Goal: Transaction & Acquisition: Purchase product/service

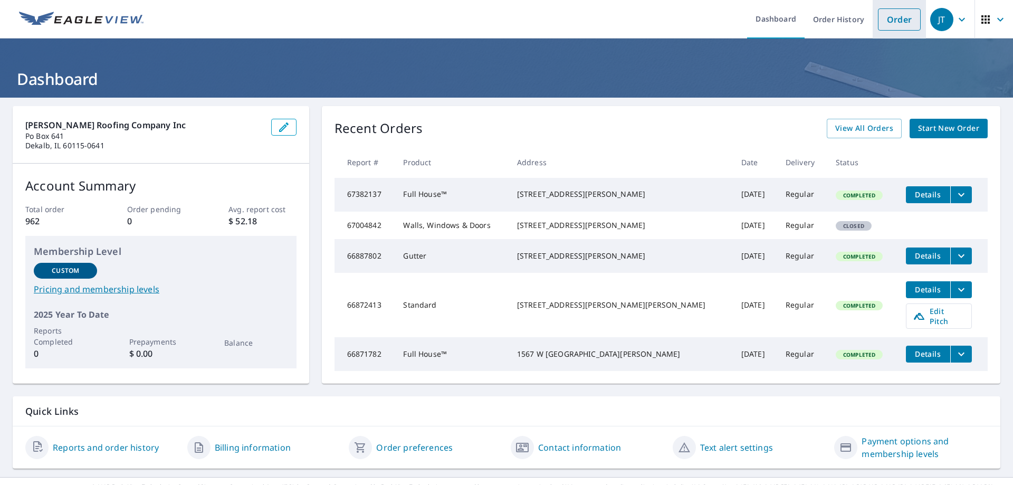
click at [885, 19] on link "Order" at bounding box center [899, 19] width 43 height 22
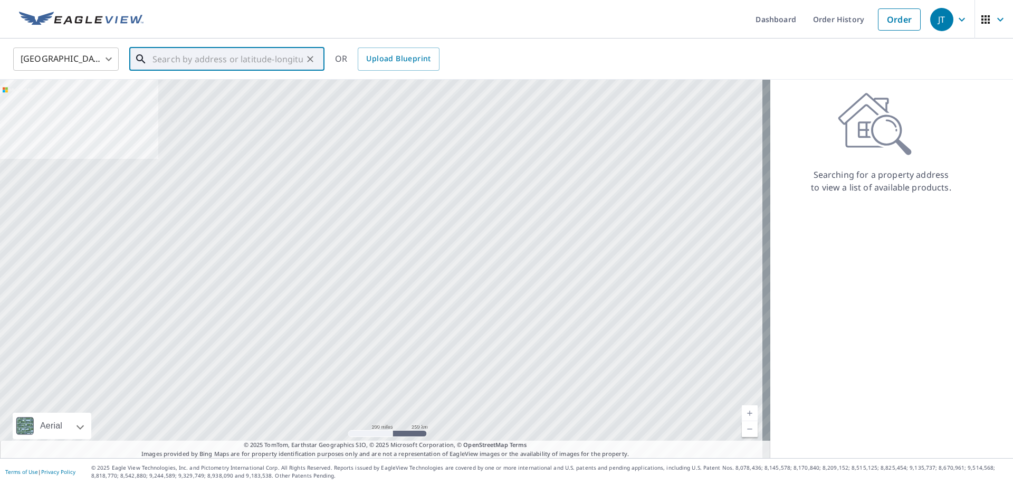
click at [192, 65] on input "text" at bounding box center [227, 59] width 150 height 30
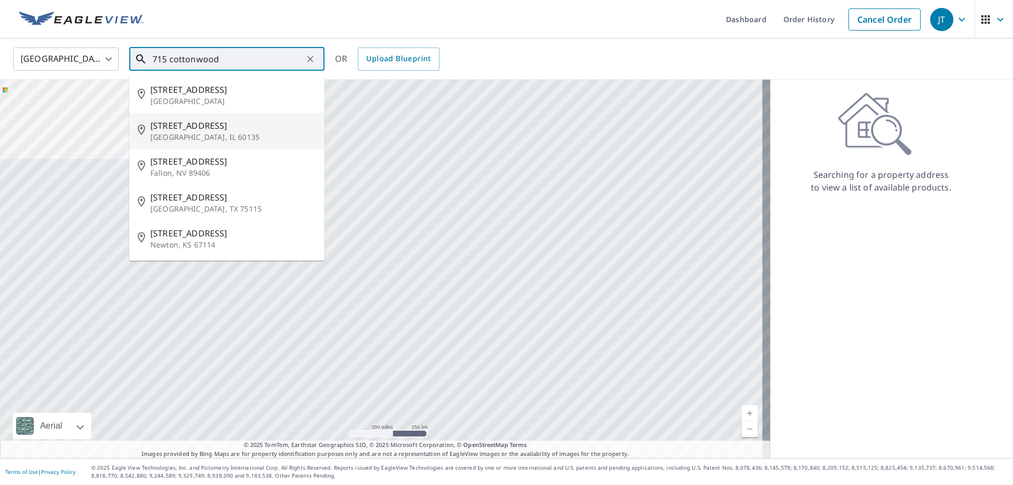
click at [175, 136] on p "[GEOGRAPHIC_DATA], IL 60135" at bounding box center [233, 137] width 166 height 11
type input "[STREET_ADDRESS]"
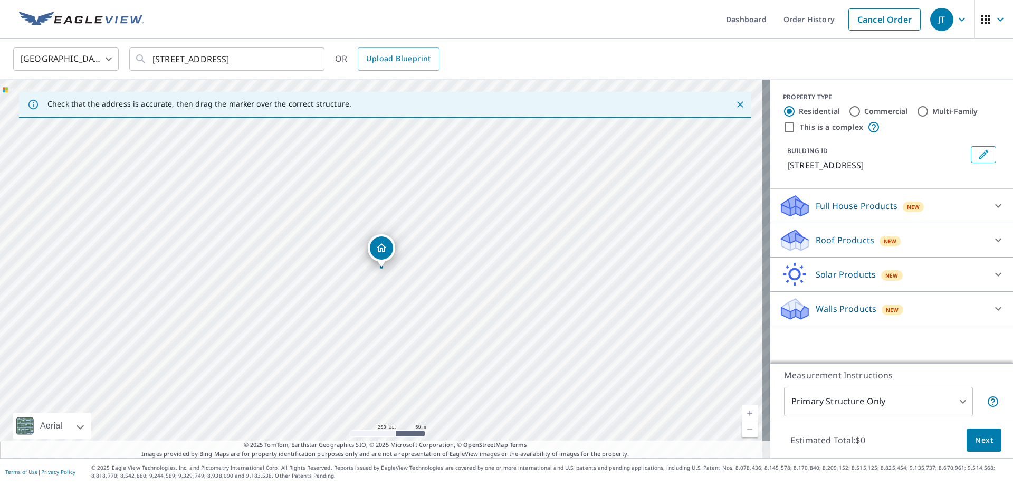
click at [742, 413] on link "Current Level 17, Zoom In" at bounding box center [750, 413] width 16 height 16
click at [742, 413] on link "Current Level 18, Zoom In" at bounding box center [750, 413] width 16 height 16
click at [742, 413] on link "Current Level 19, Zoom In" at bounding box center [750, 413] width 16 height 16
click at [823, 308] on p "Walls Products" at bounding box center [846, 308] width 61 height 13
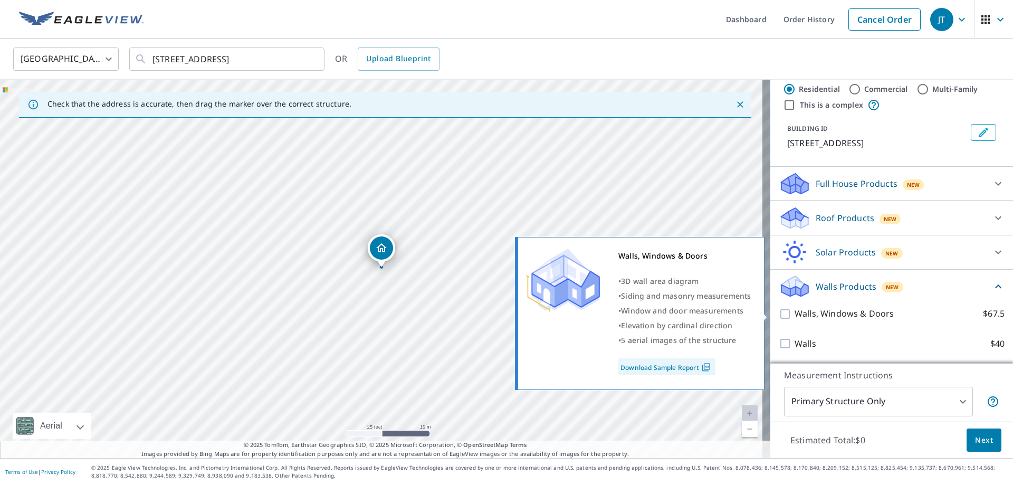
click at [780, 316] on input "Walls, Windows & Doors $67.5" at bounding box center [787, 314] width 16 height 13
checkbox input "true"
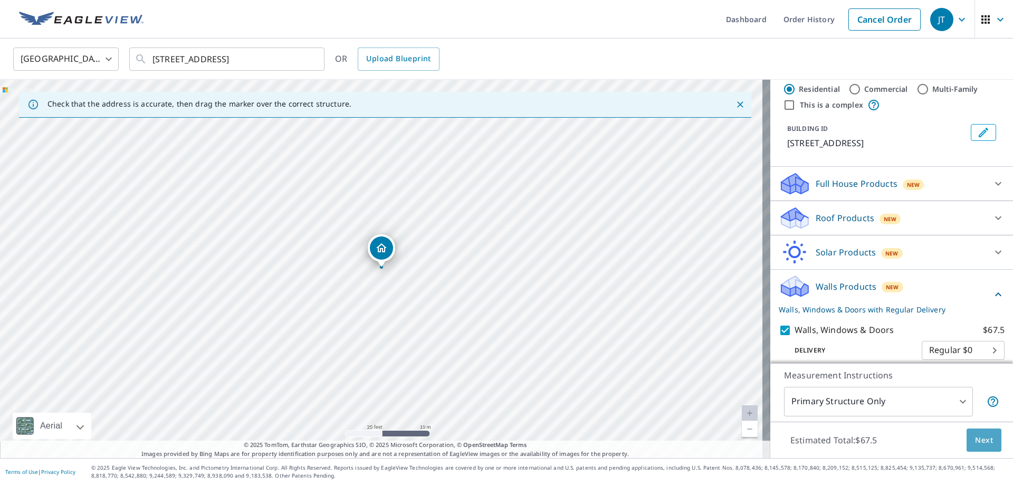
click at [975, 440] on span "Next" at bounding box center [984, 440] width 18 height 13
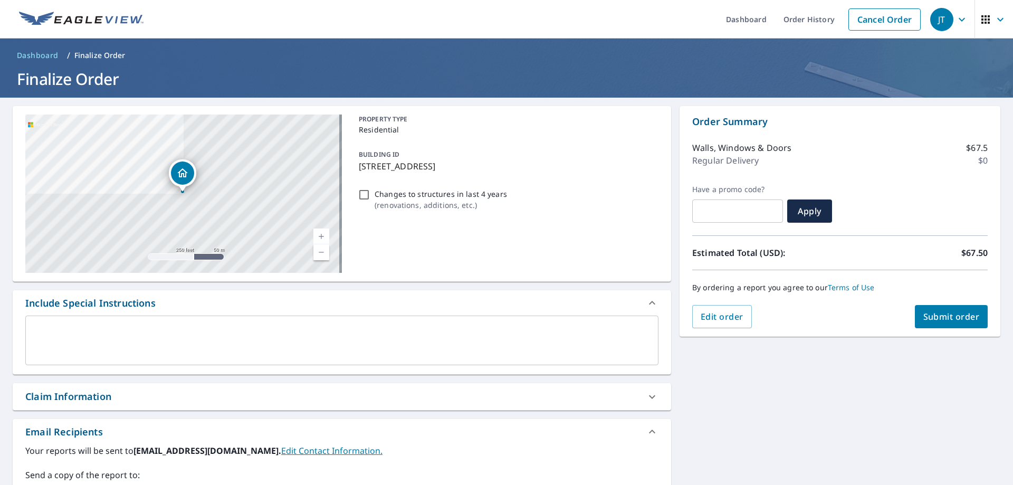
click at [940, 315] on span "Submit order" at bounding box center [951, 317] width 56 height 12
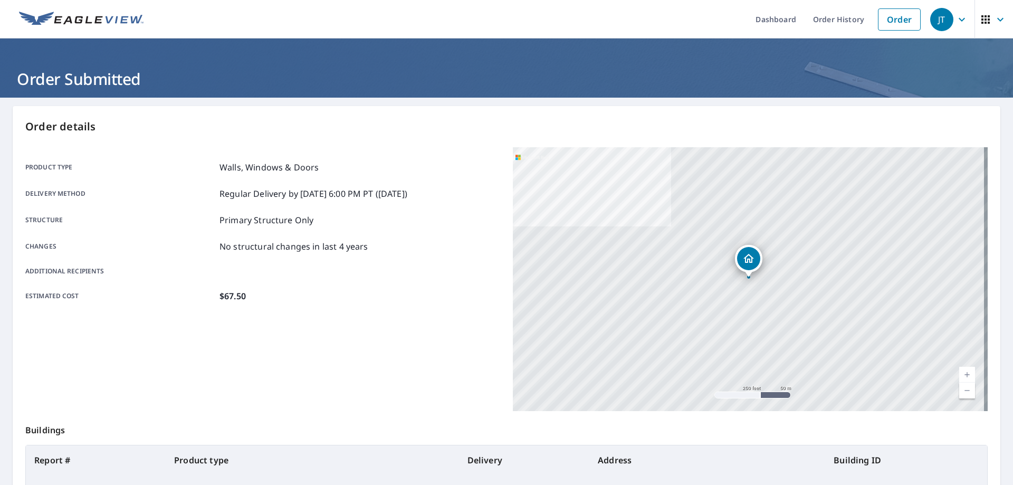
click at [958, 20] on icon "button" at bounding box center [962, 19] width 13 height 13
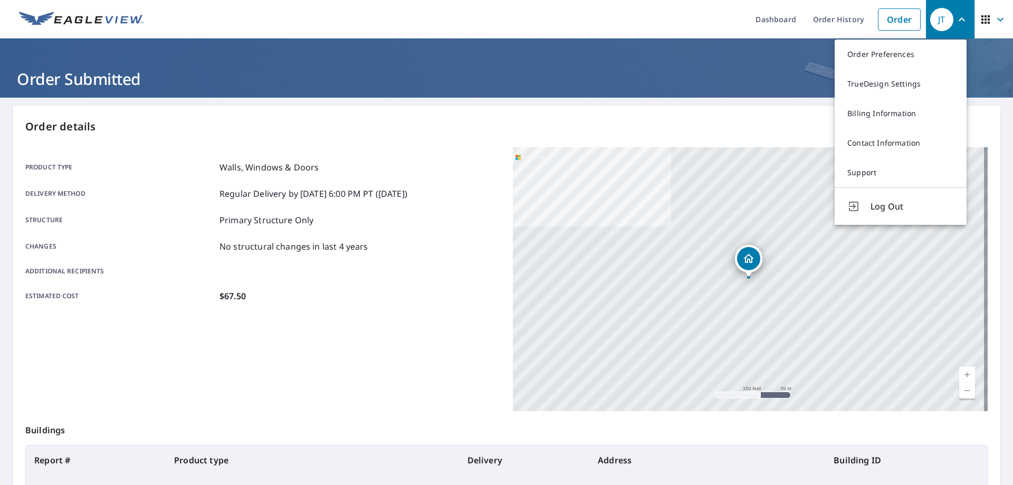
click at [92, 355] on div "Product type Walls, Windows & Doors Delivery method Regular Delivery by [DATE] …" at bounding box center [262, 279] width 475 height 264
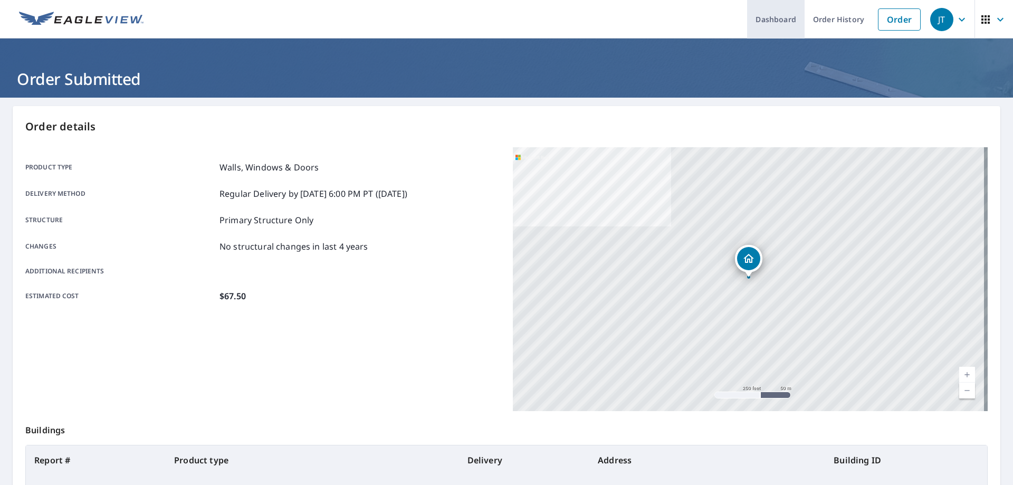
click at [764, 17] on link "Dashboard" at bounding box center [776, 19] width 58 height 39
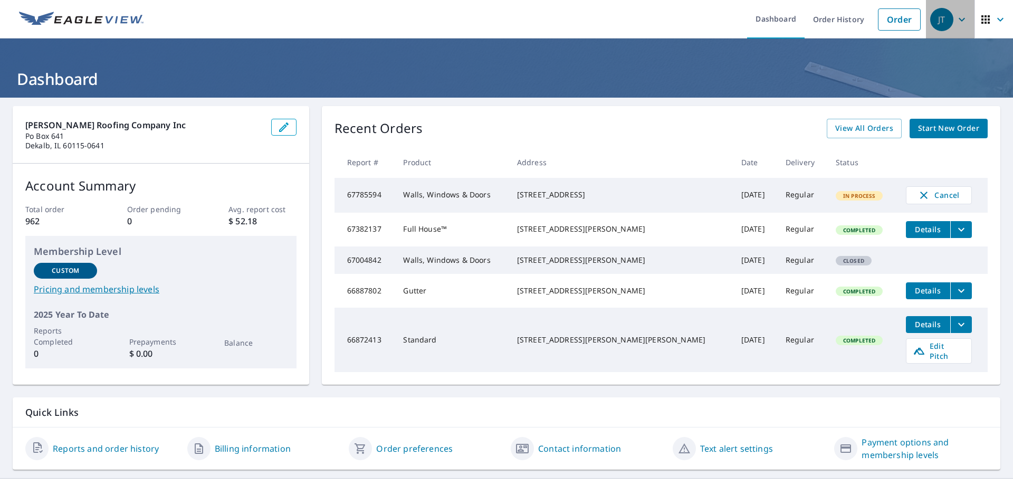
click at [956, 17] on icon "button" at bounding box center [962, 19] width 13 height 13
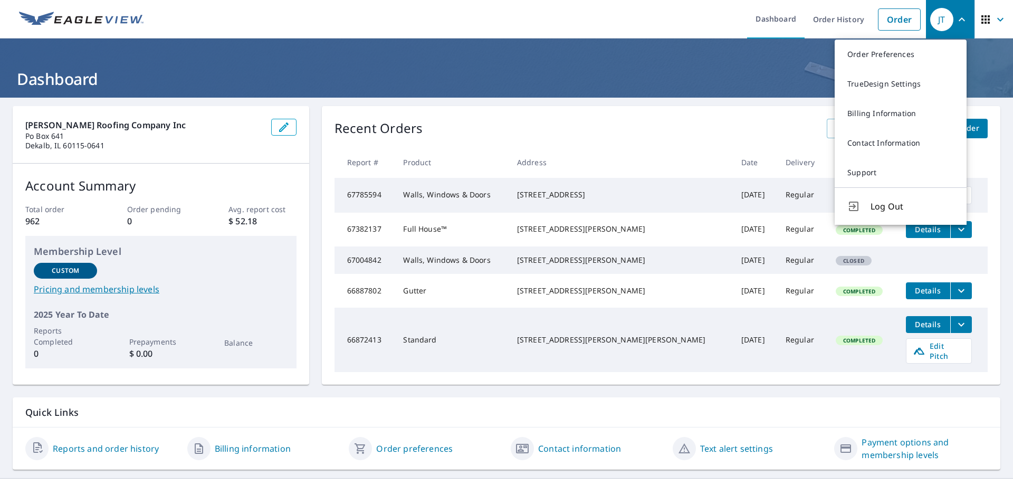
click at [874, 203] on span "Log Out" at bounding box center [912, 206] width 83 height 13
